Goal: Navigation & Orientation: Find specific page/section

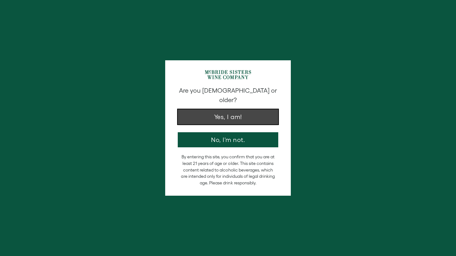
click at [241, 109] on button "Yes, I am!" at bounding box center [228, 116] width 100 height 15
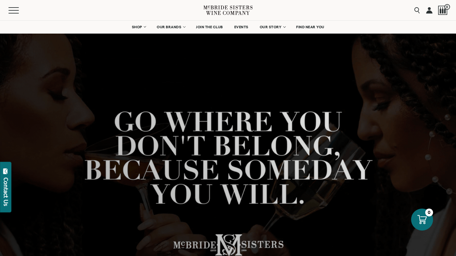
click at [214, 8] on icon at bounding box center [227, 10] width 49 height 18
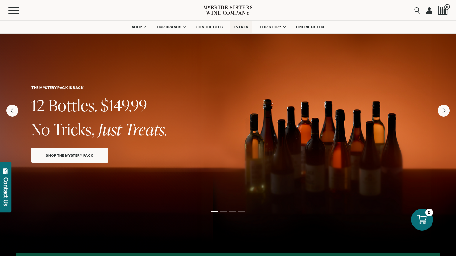
click at [245, 27] on span "EVENTS" at bounding box center [241, 27] width 14 height 4
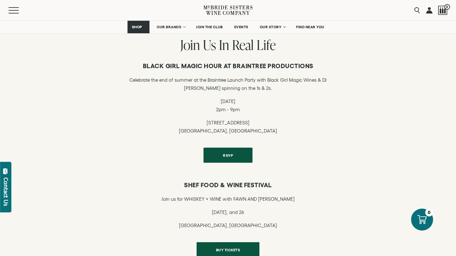
scroll to position [104, 0]
